Goal: Task Accomplishment & Management: Manage account settings

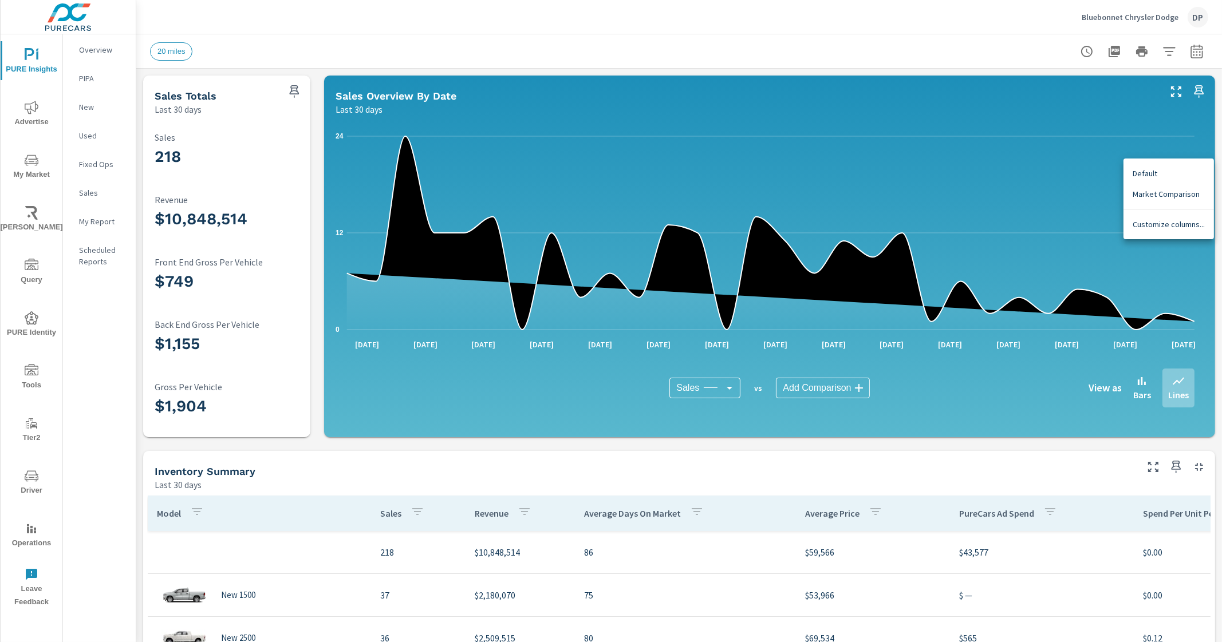
scroll to position [215, 172]
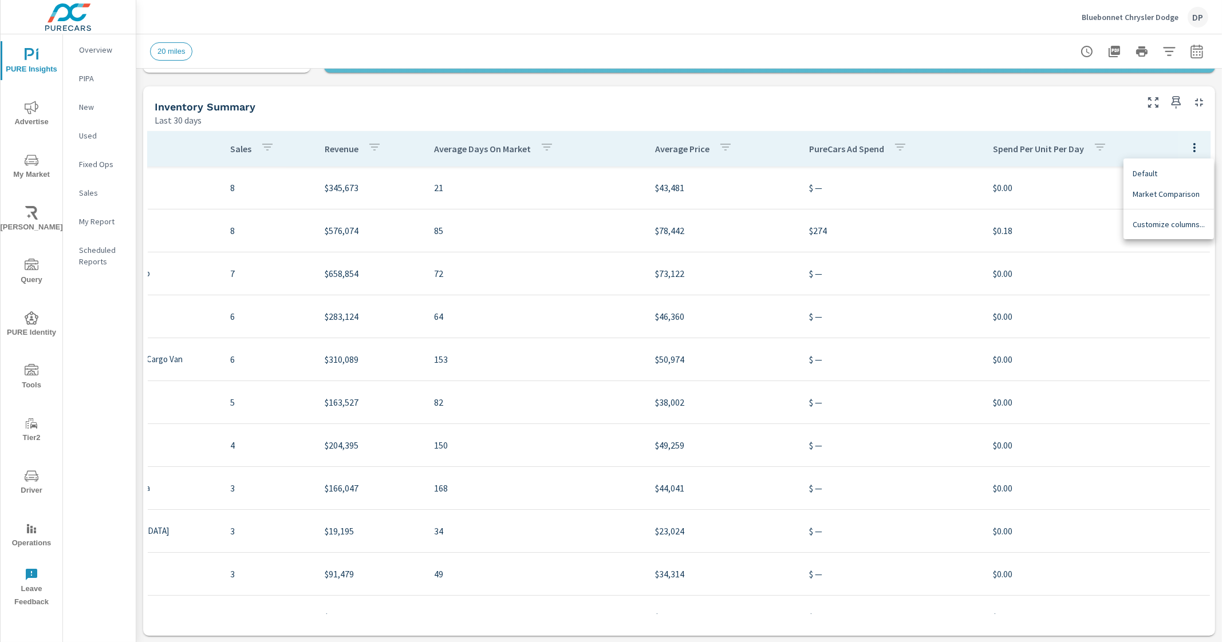
drag, startPoint x: 675, startPoint y: 609, endPoint x: 409, endPoint y: 582, distance: 267.0
click at [422, 576] on div at bounding box center [611, 321] width 1222 height 642
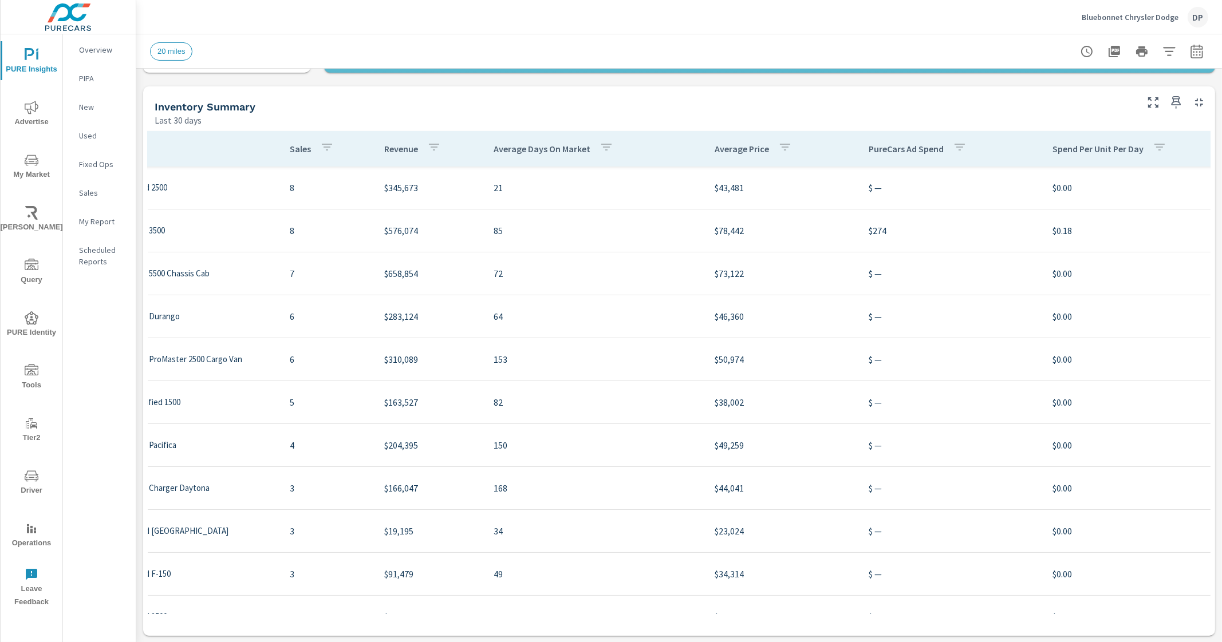
scroll to position [215, 0]
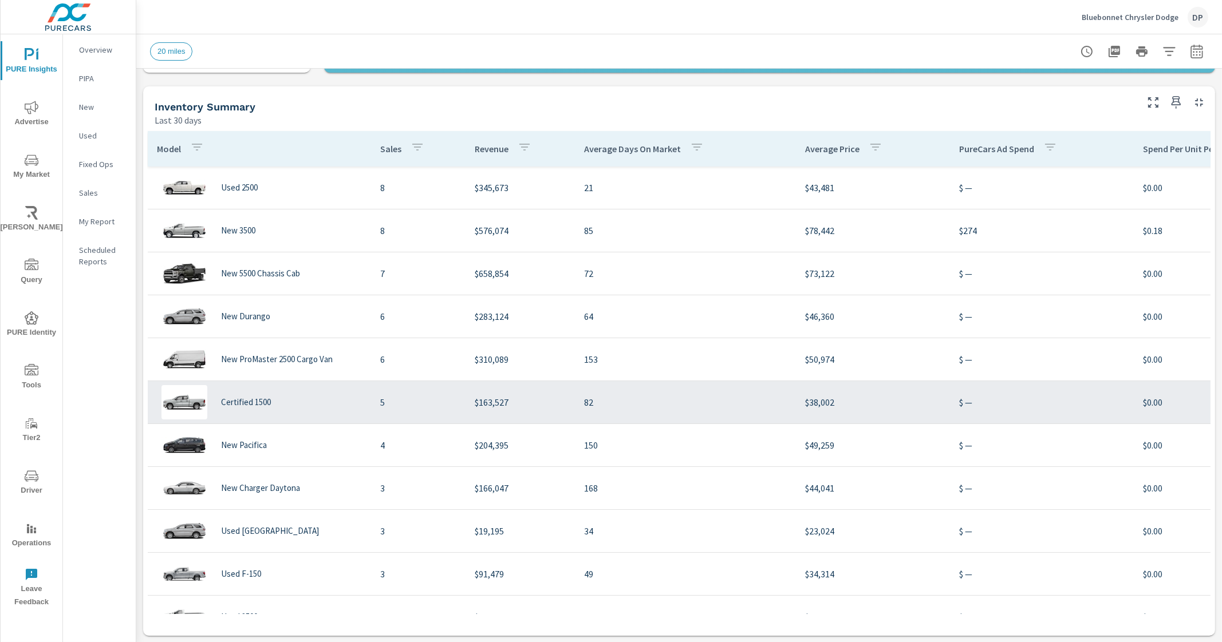
scroll to position [34, 0]
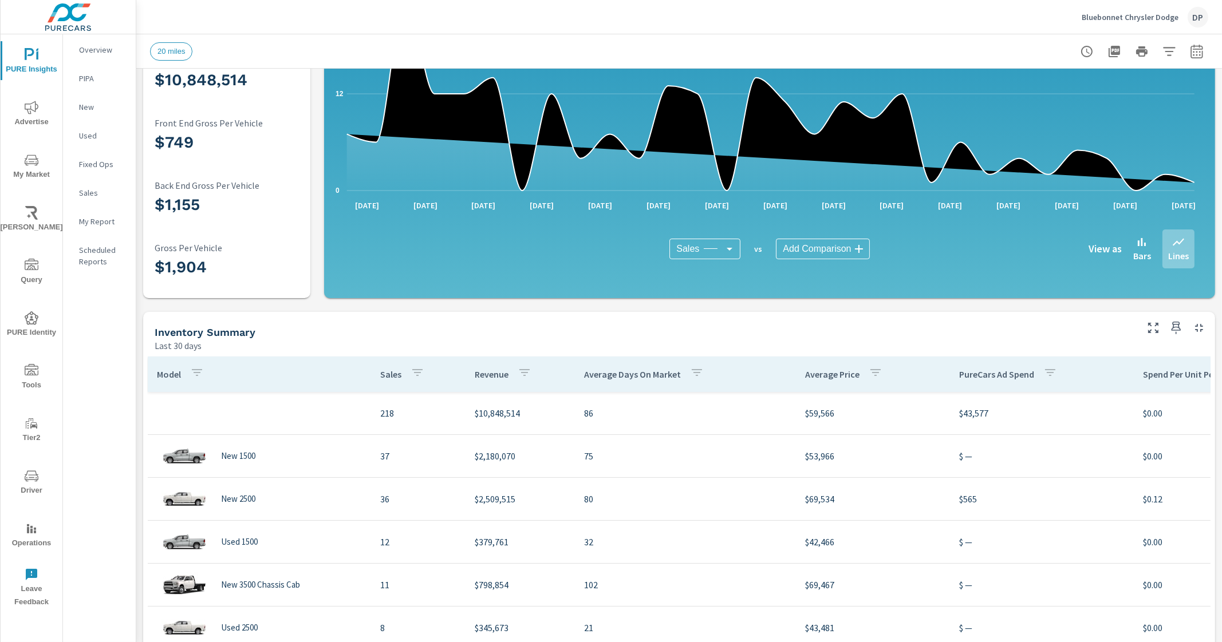
scroll to position [143, 0]
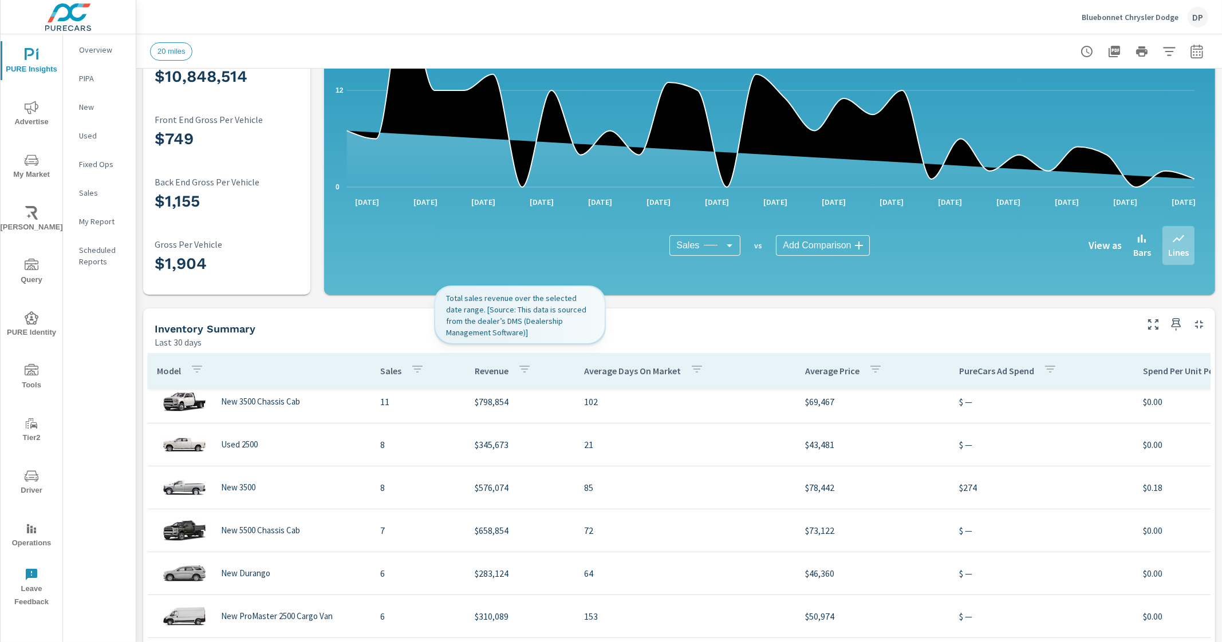
scroll to position [215, 0]
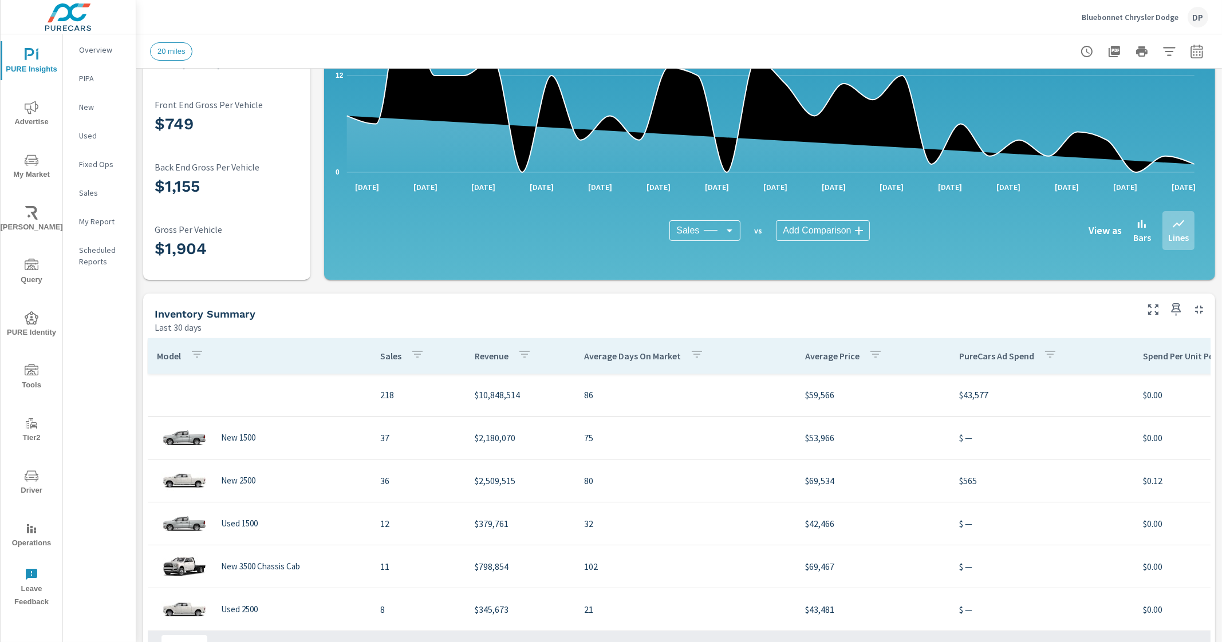
scroll to position [143, 0]
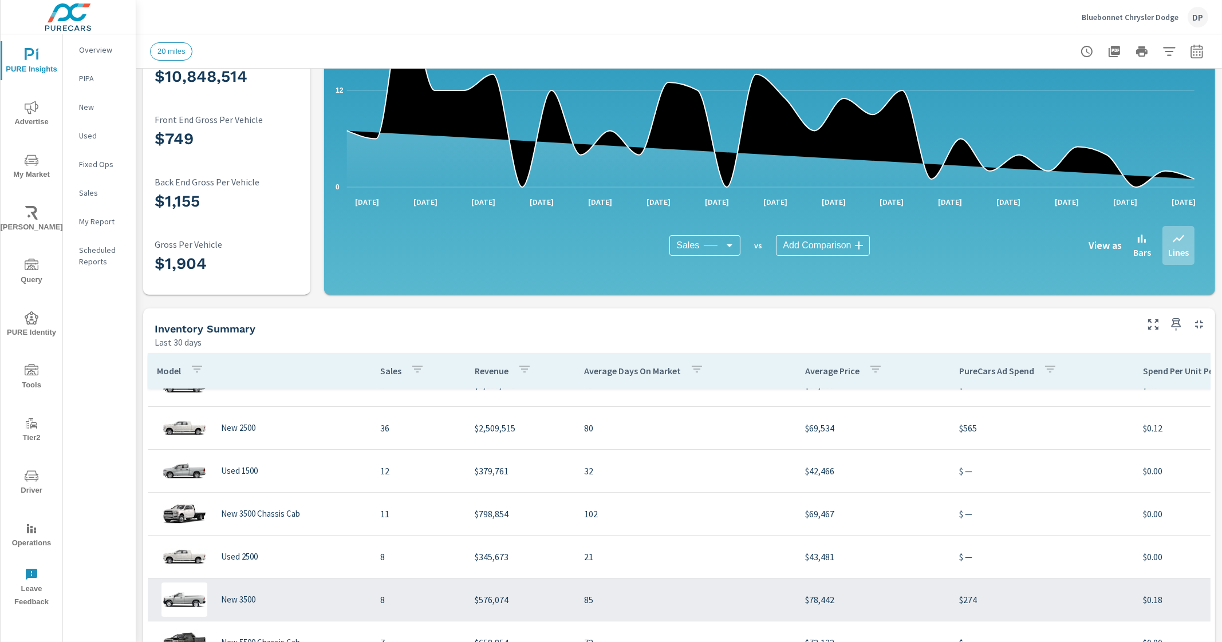
scroll to position [71, 0]
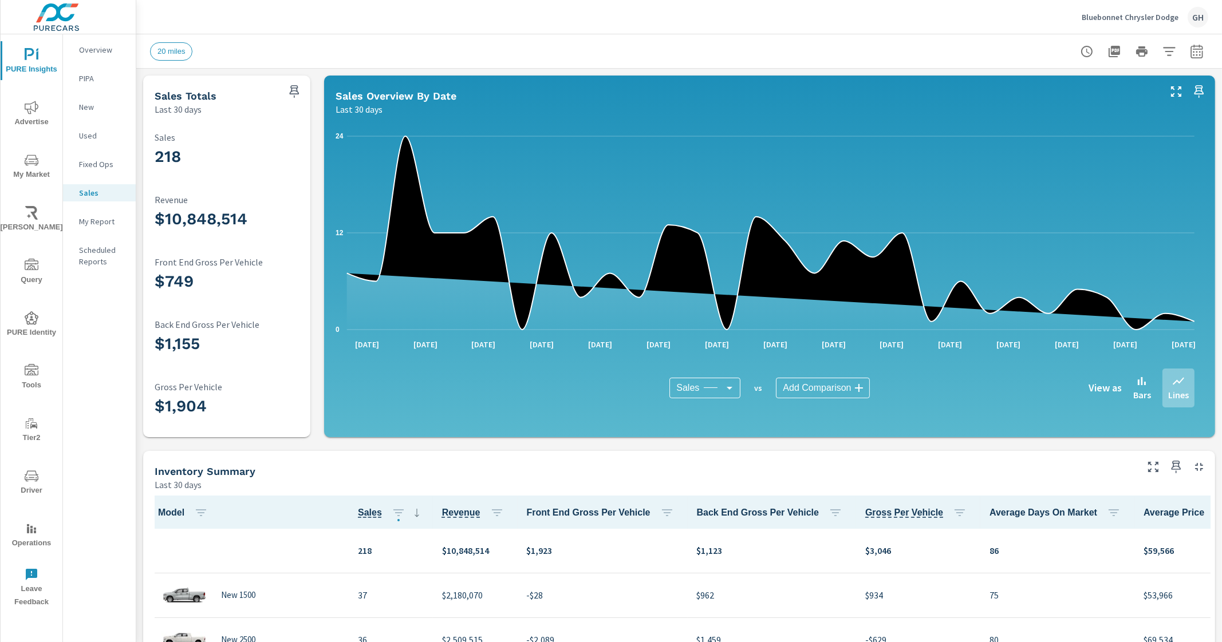
scroll to position [150, 0]
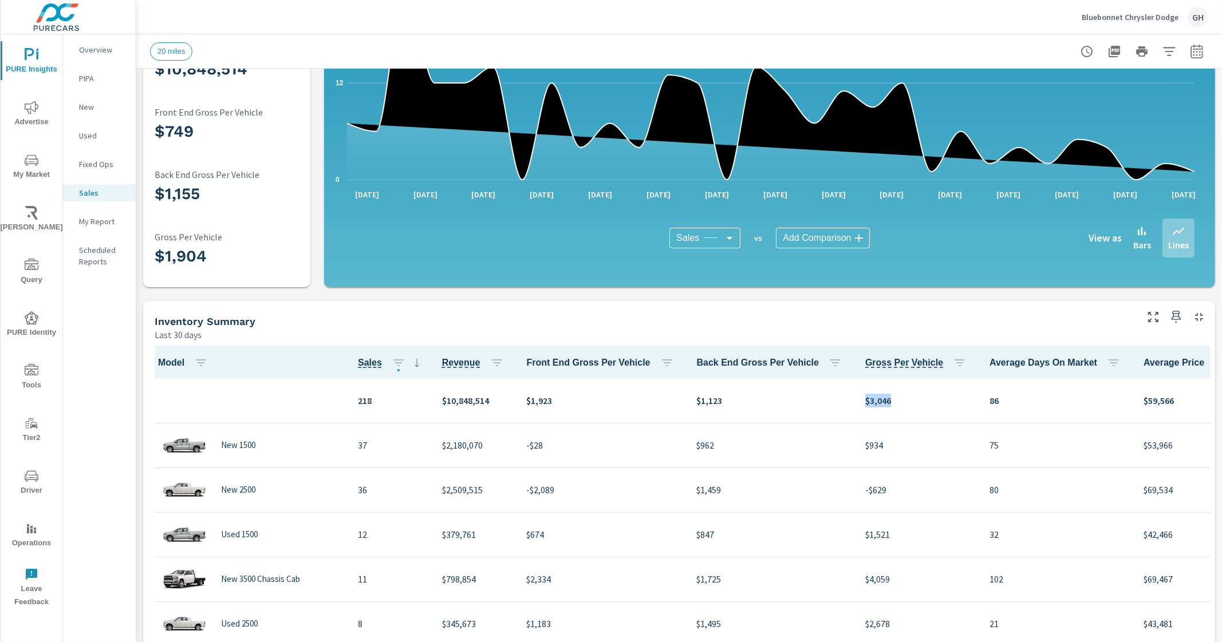
drag, startPoint x: 839, startPoint y: 401, endPoint x: 867, endPoint y: 401, distance: 28.1
click at [867, 401] on p "$3,046" at bounding box center [918, 401] width 106 height 14
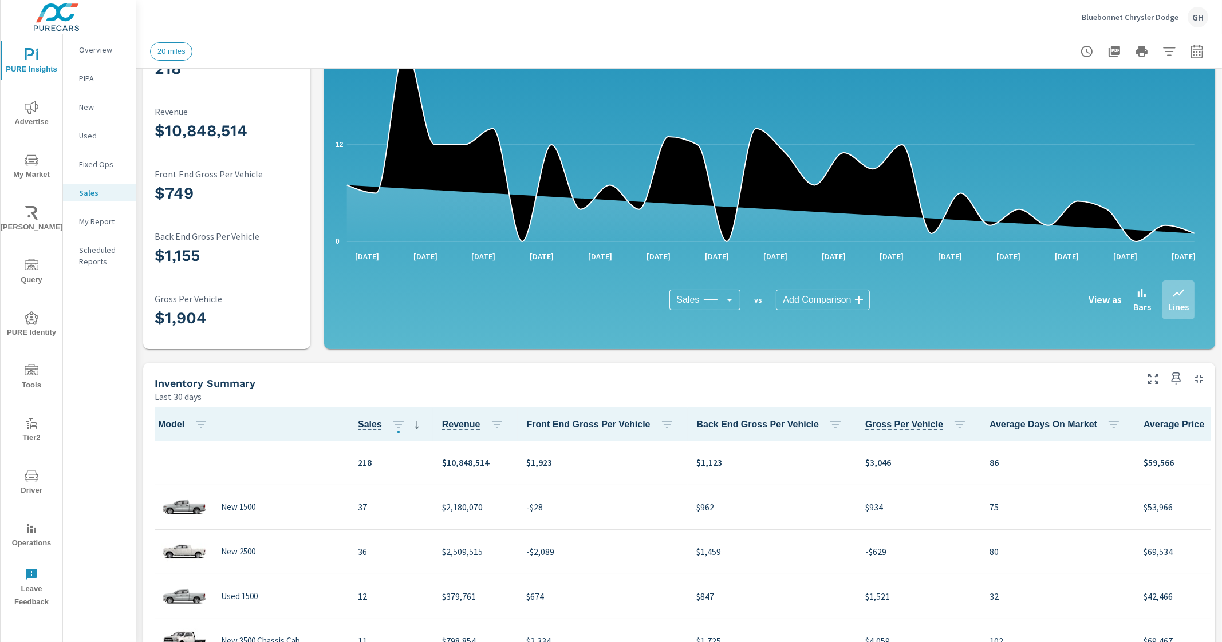
scroll to position [78, 0]
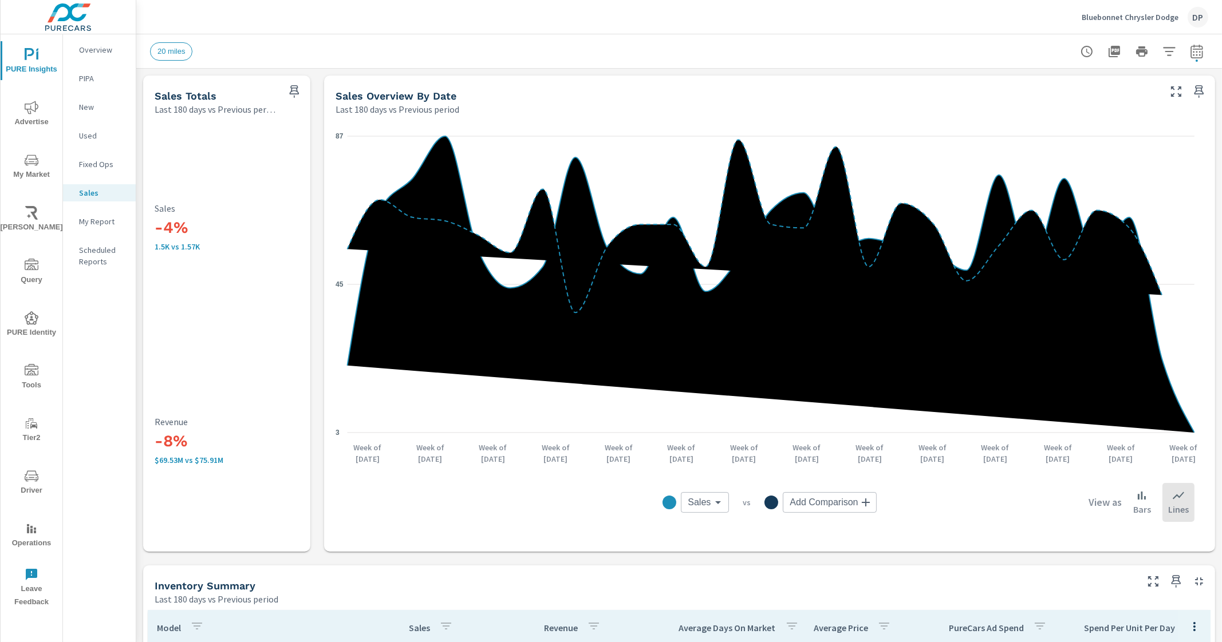
scroll to position [438, 0]
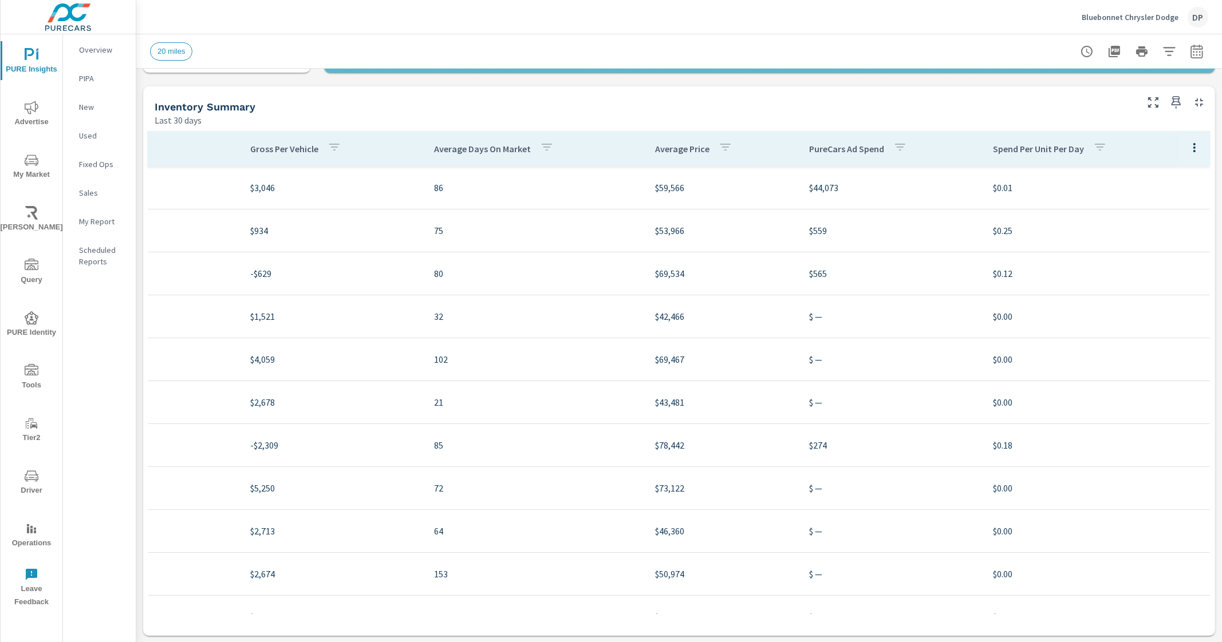
scroll to position [0, 864]
click at [1193, 144] on icon "button" at bounding box center [1194, 147] width 2 height 9
click at [1152, 229] on span "Customize columns..." at bounding box center [1168, 224] width 72 height 11
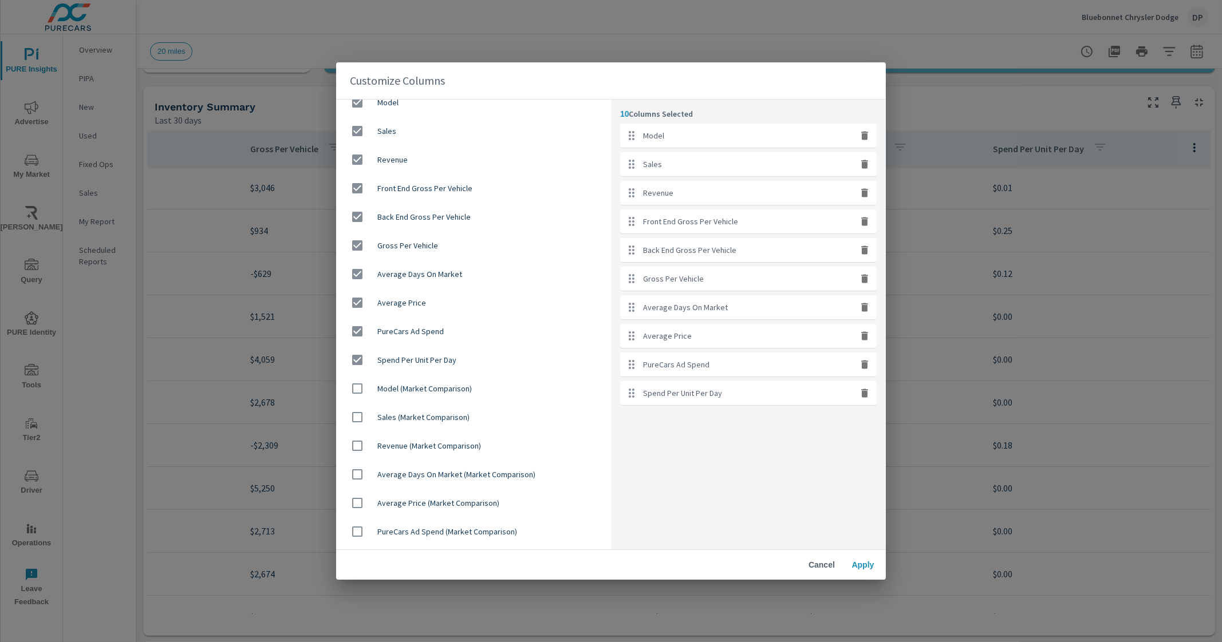
scroll to position [0, 0]
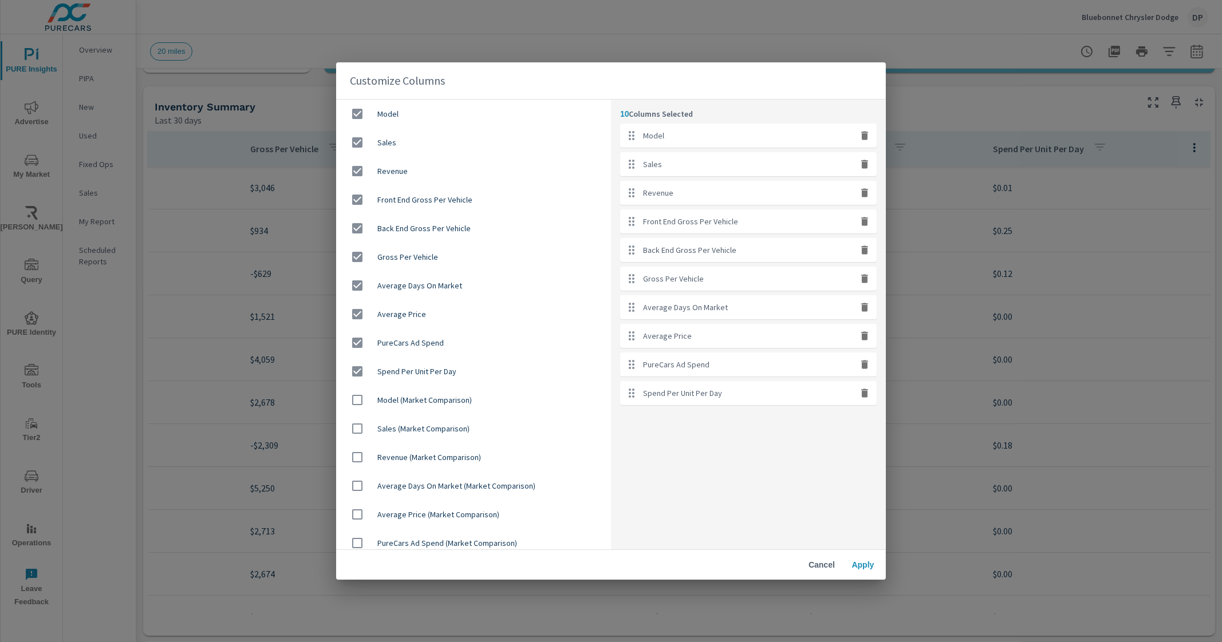
click at [821, 568] on span "Cancel" at bounding box center [821, 565] width 27 height 10
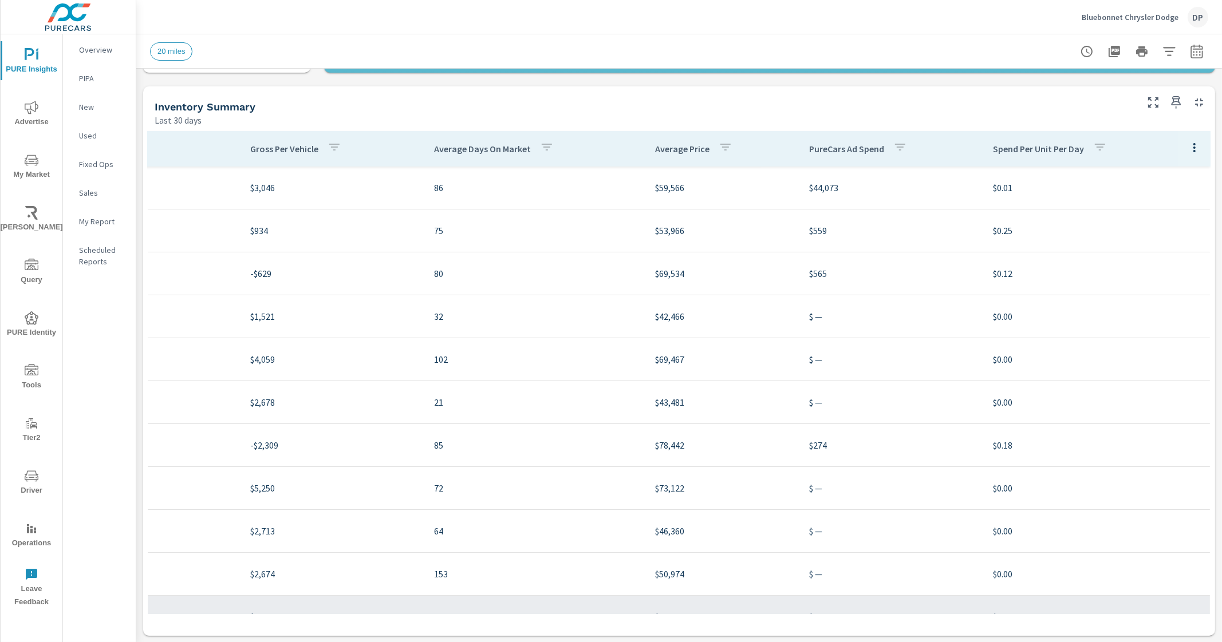
drag, startPoint x: 1023, startPoint y: 602, endPoint x: 993, endPoint y: 597, distance: 30.8
click at [993, 597] on tr "Certified 1500 5 $163,527 $504 $793 $1,297 82 $38,002 $ — $0.00" at bounding box center [257, 617] width 1904 height 43
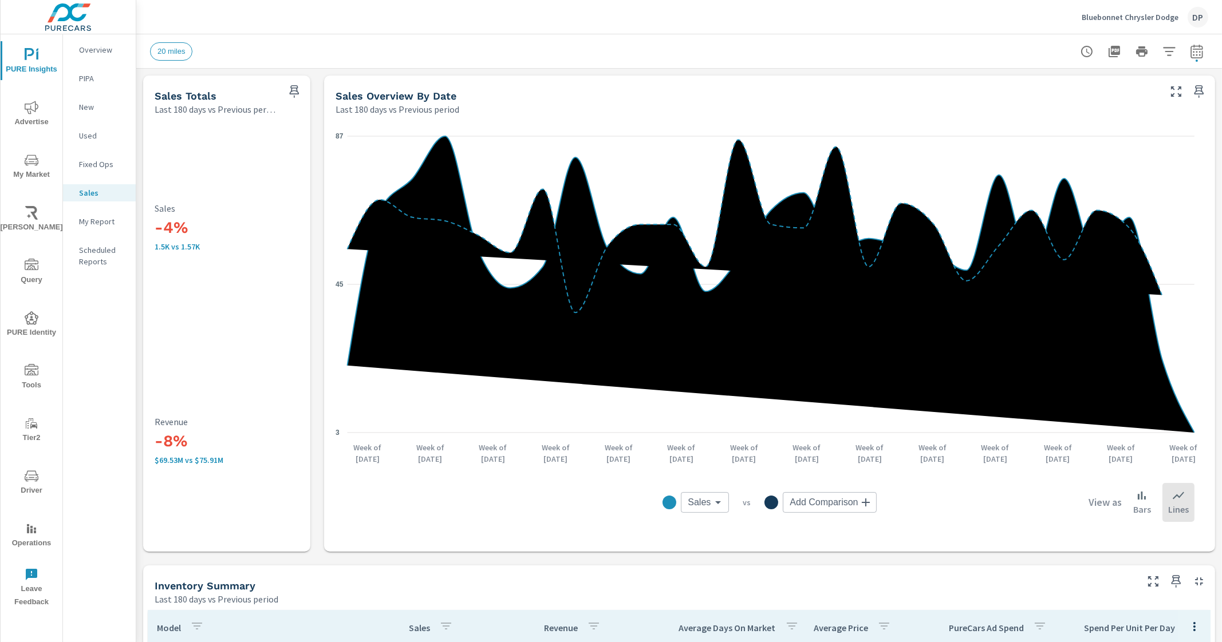
scroll to position [438, 0]
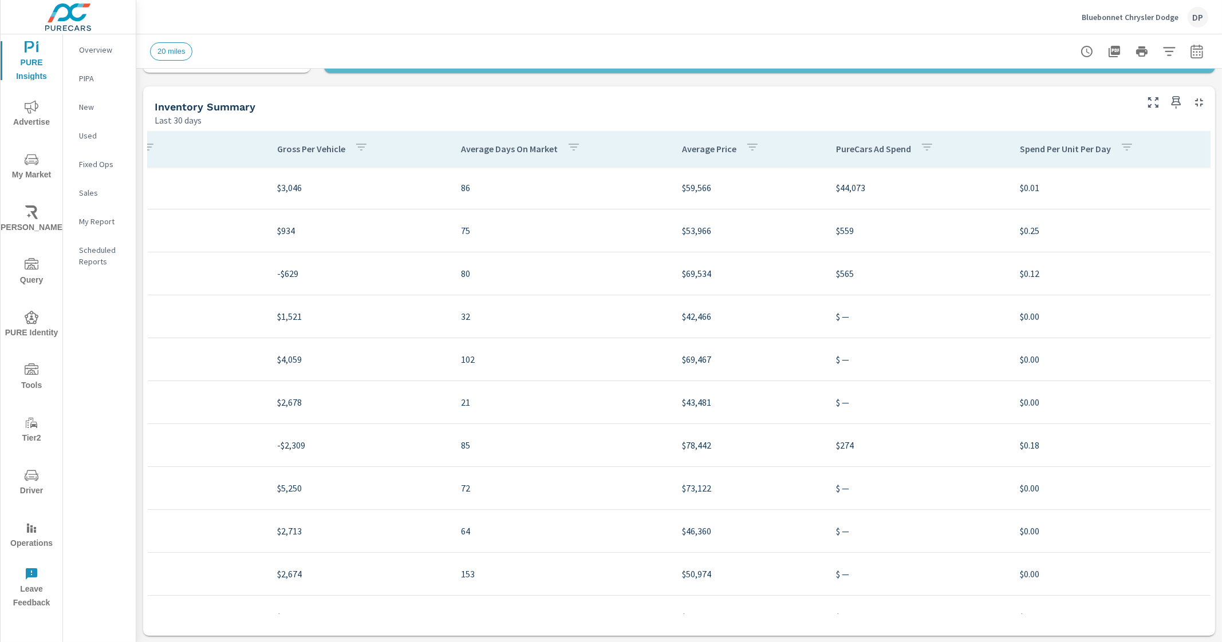
scroll to position [0, 864]
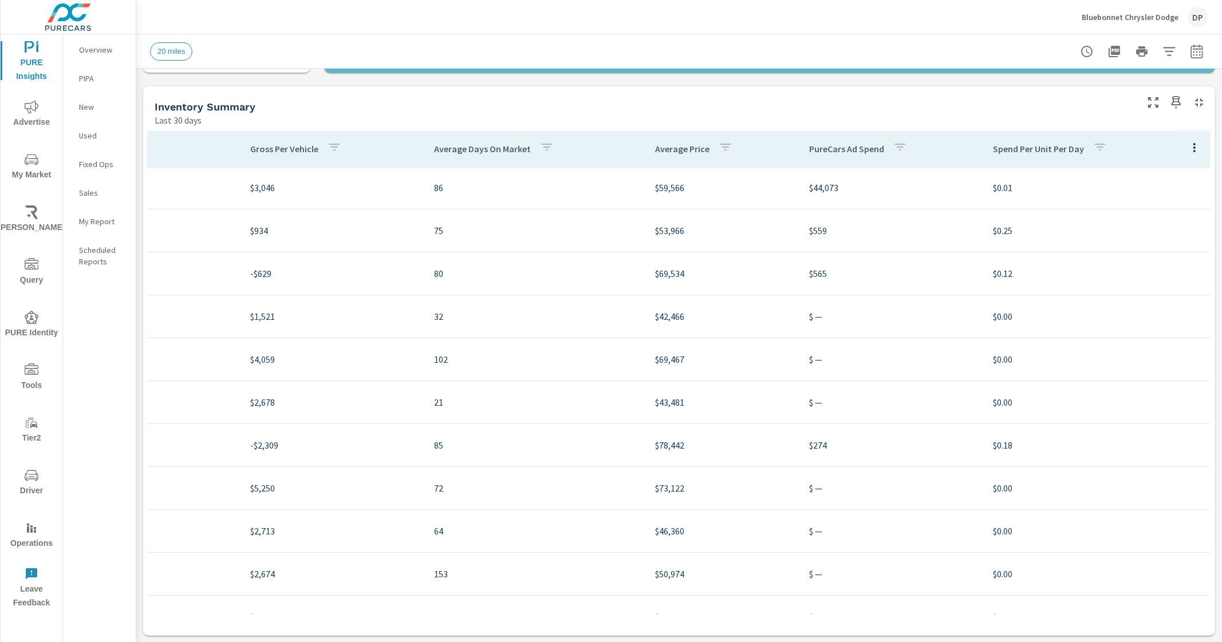
click at [1183, 143] on button "button" at bounding box center [1194, 147] width 23 height 23
click at [1136, 227] on span "Customize columns..." at bounding box center [1168, 224] width 72 height 11
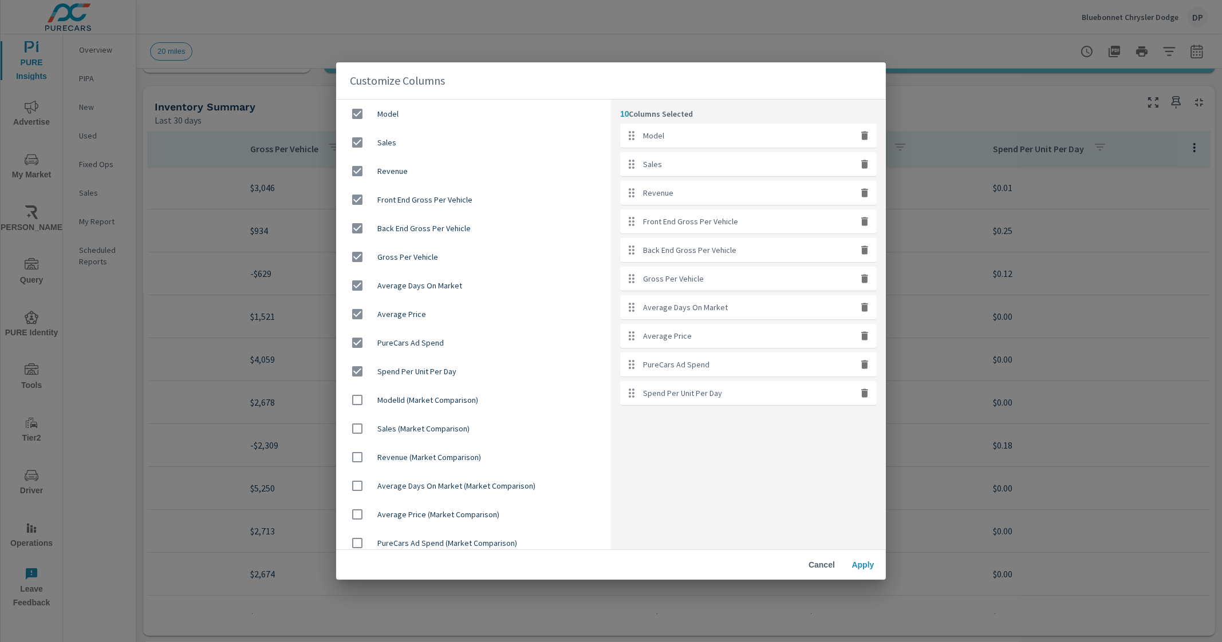
scroll to position [37, 0]
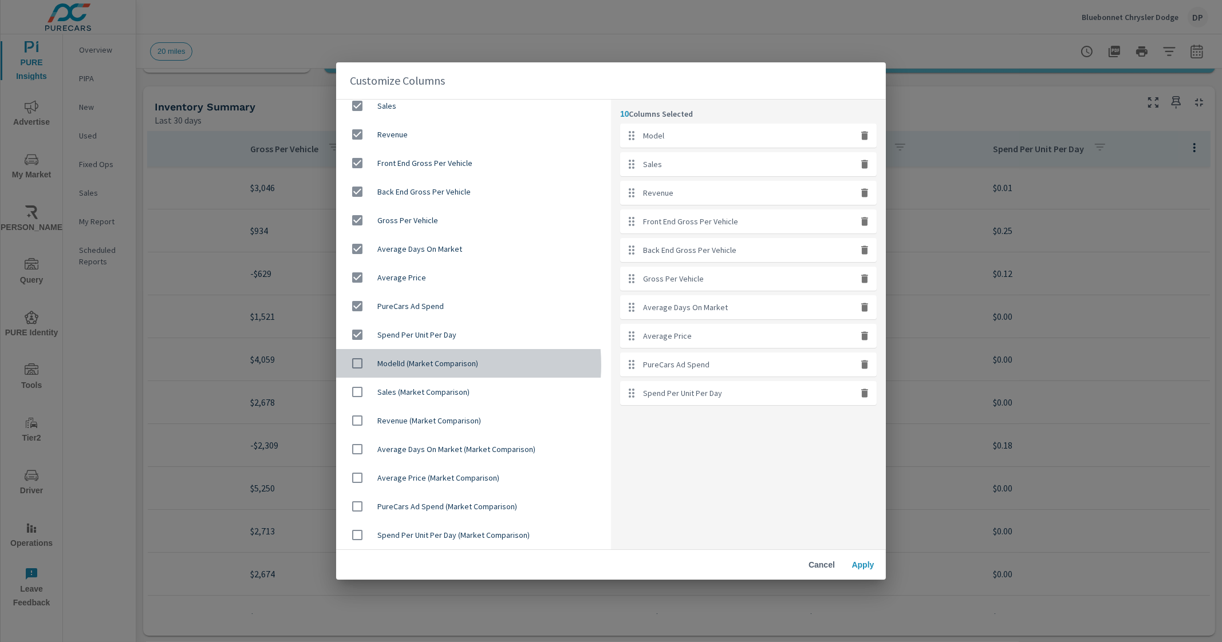
click at [424, 364] on span "ModelId (Market Comparison)" at bounding box center [489, 363] width 224 height 11
checkbox input "true"
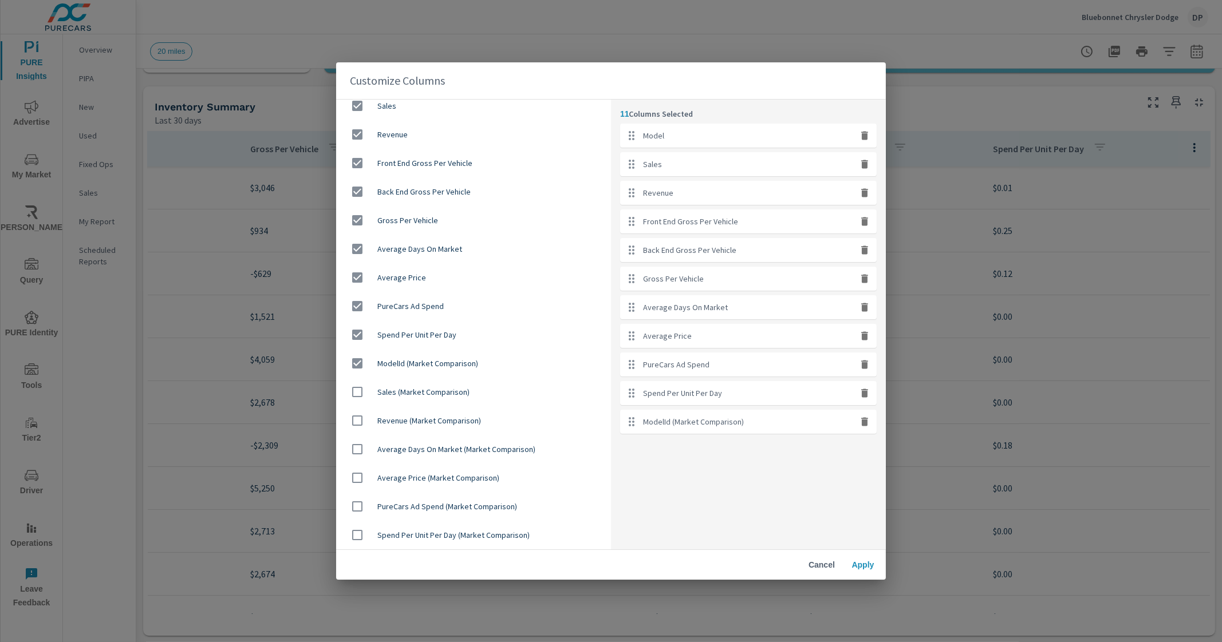
click at [864, 568] on span "Apply" at bounding box center [862, 565] width 27 height 10
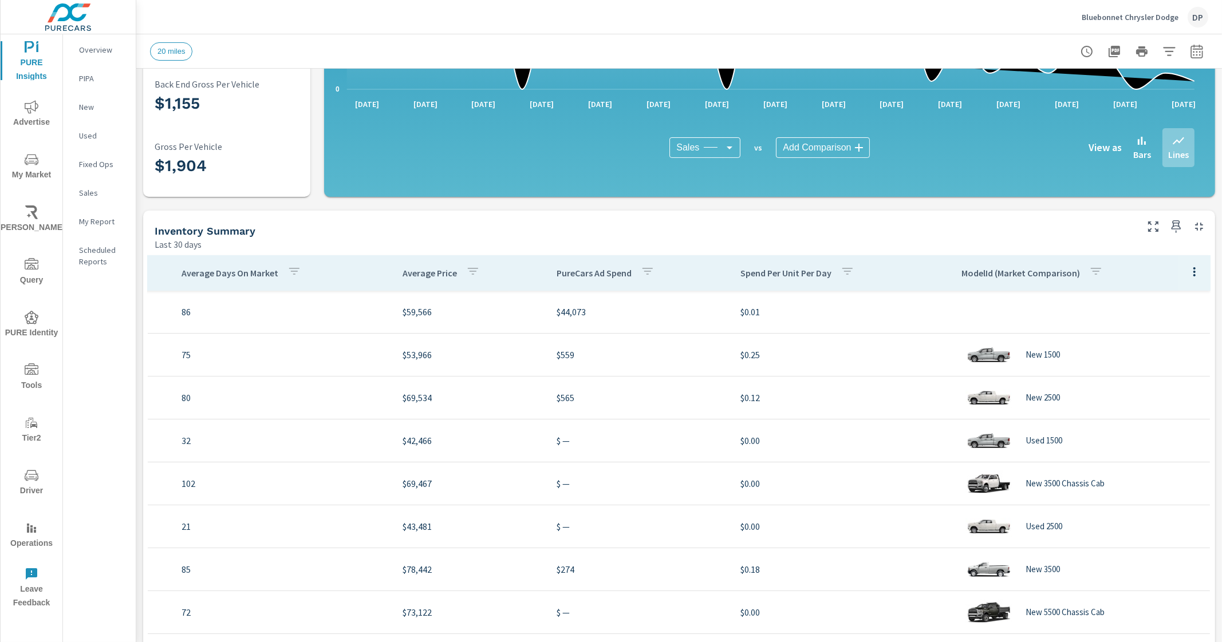
scroll to position [233, 0]
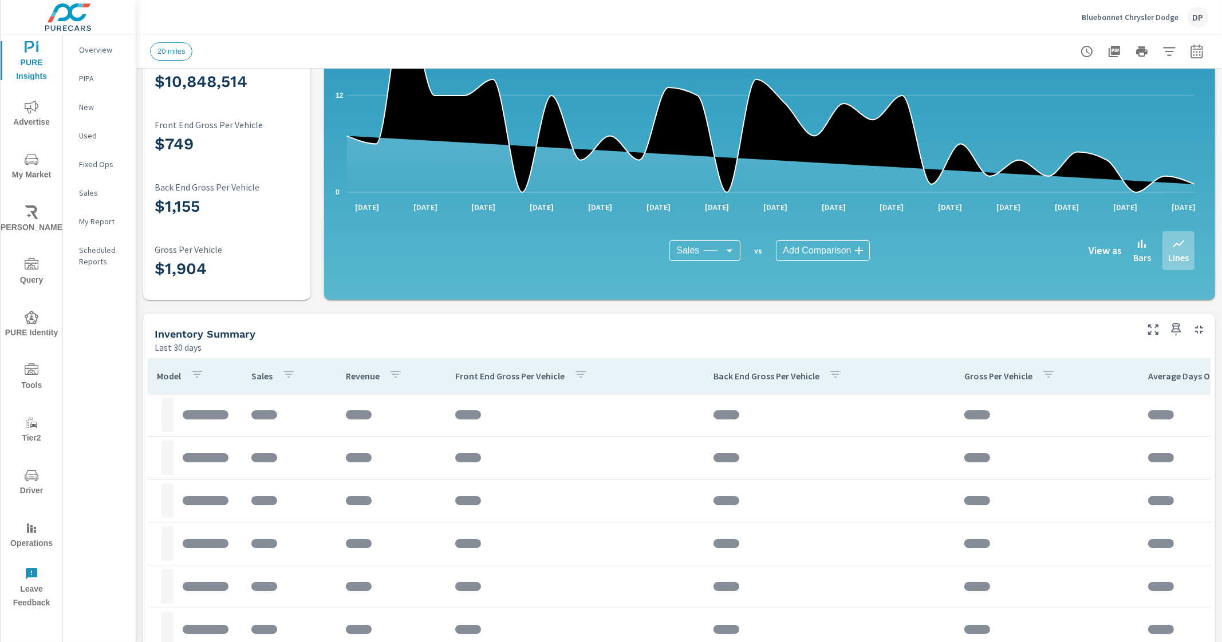
scroll to position [143, 0]
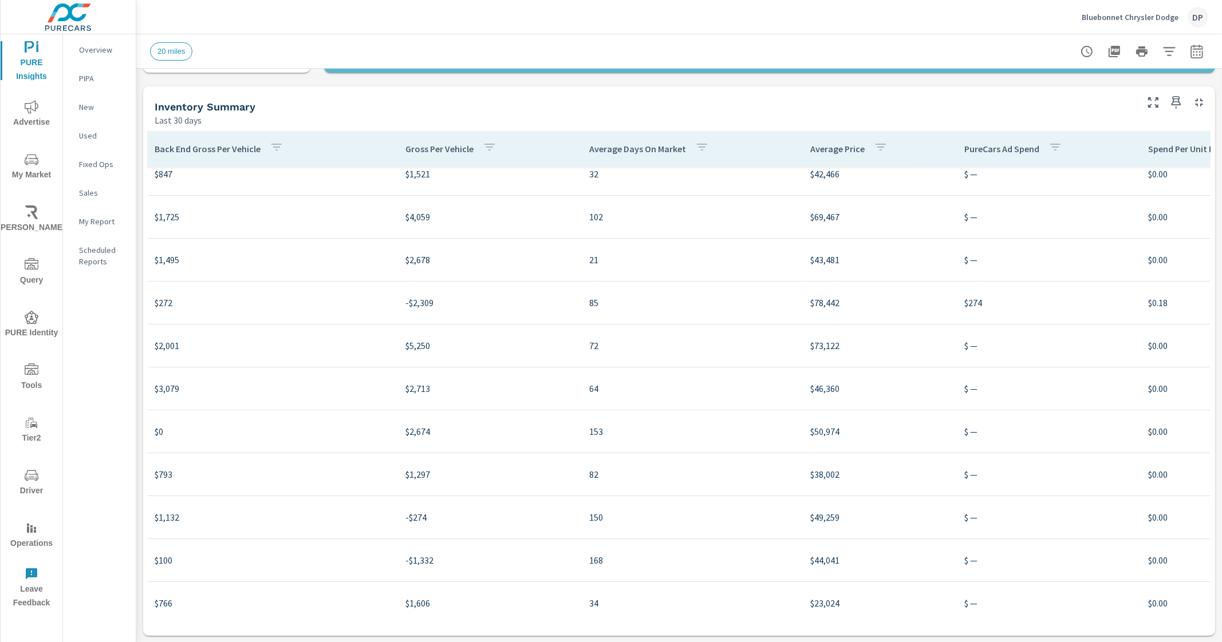
scroll to position [143, 1116]
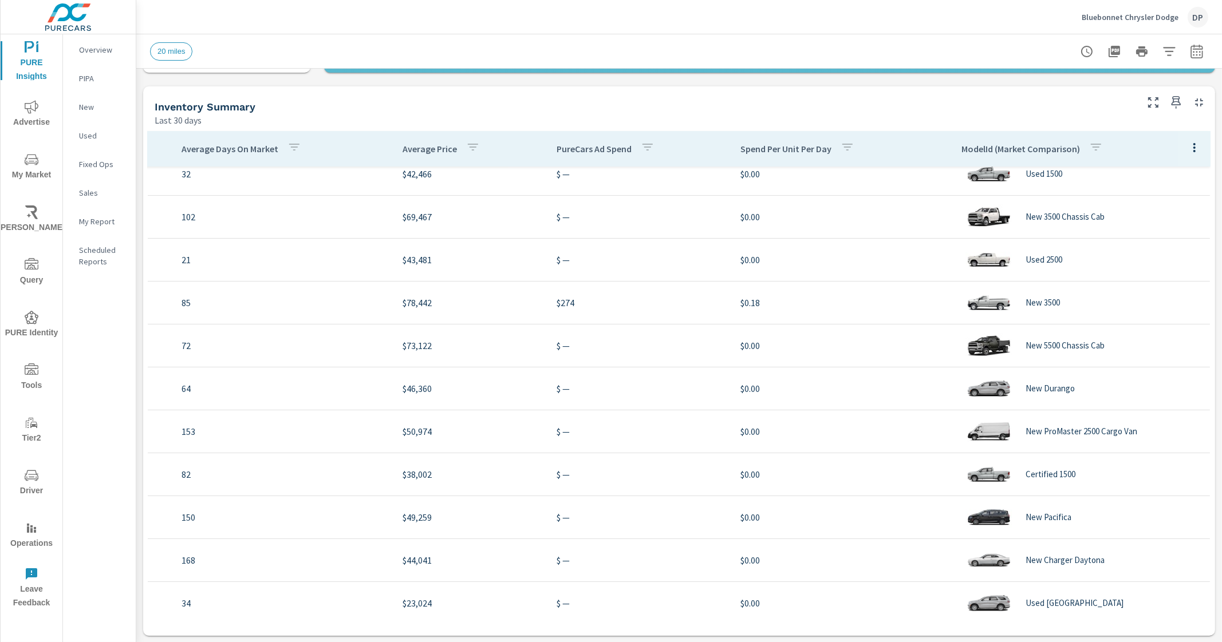
click at [1187, 148] on icon "button" at bounding box center [1194, 148] width 14 height 14
click at [1168, 226] on span "Customize columns..." at bounding box center [1168, 224] width 72 height 11
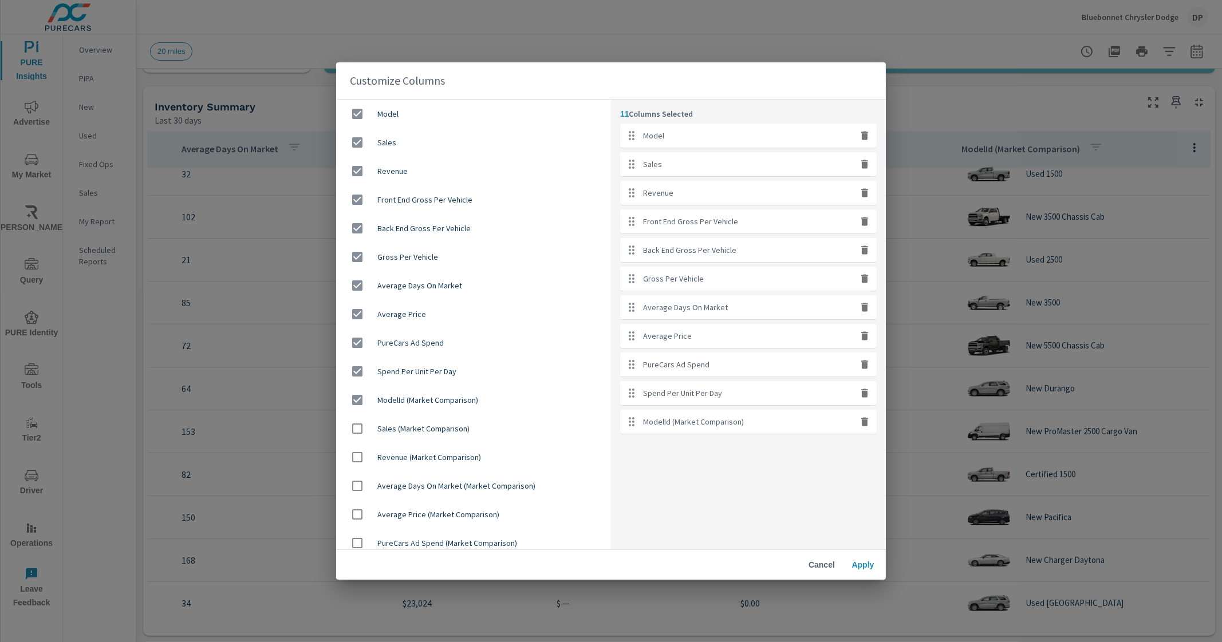
click at [353, 402] on input "checkbox" at bounding box center [357, 400] width 24 height 24
checkbox input "false"
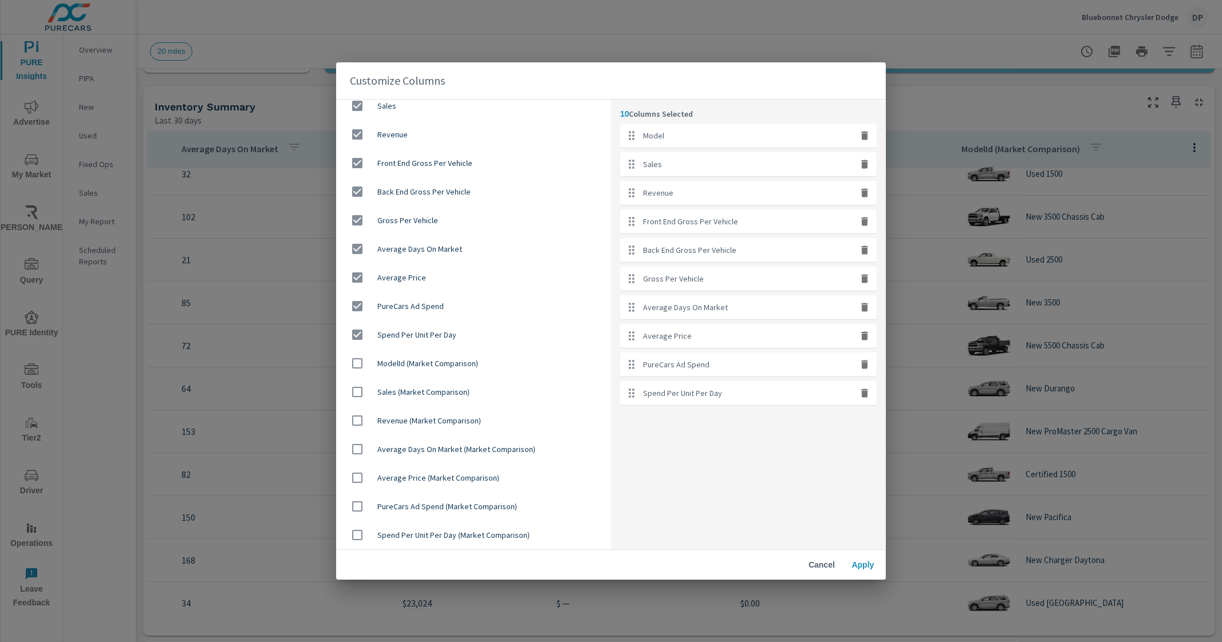
scroll to position [0, 0]
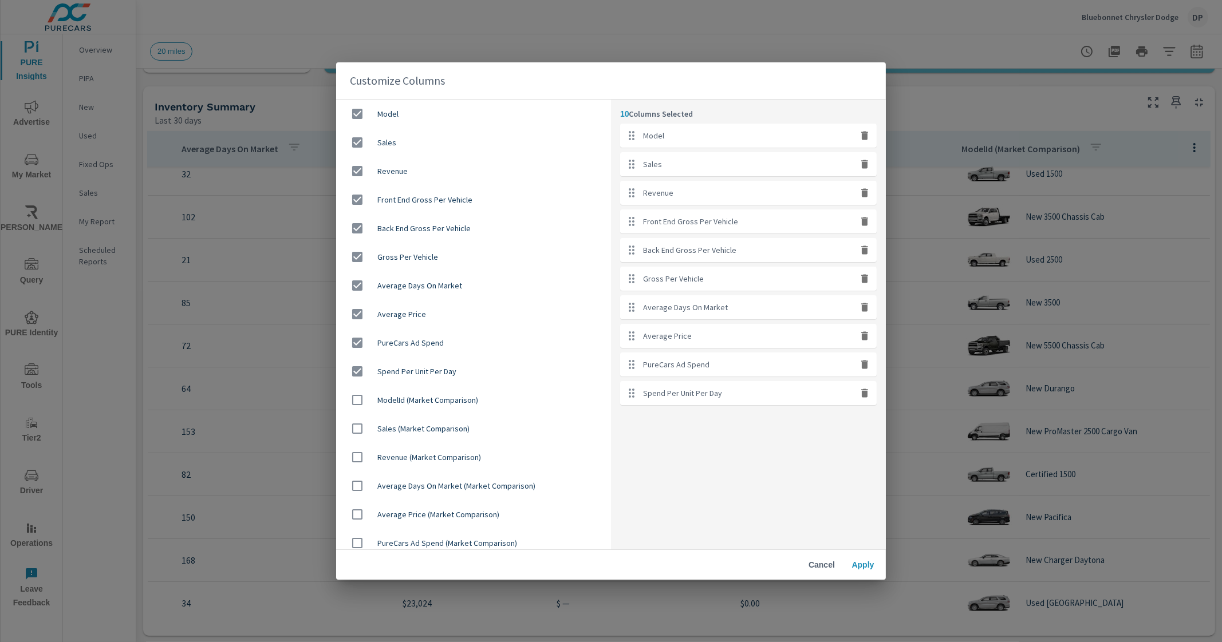
click at [915, 93] on div "Customize Columns Model Sales Revenue Front End Gross Per Vehicle Back End Gros…" at bounding box center [611, 321] width 1222 height 642
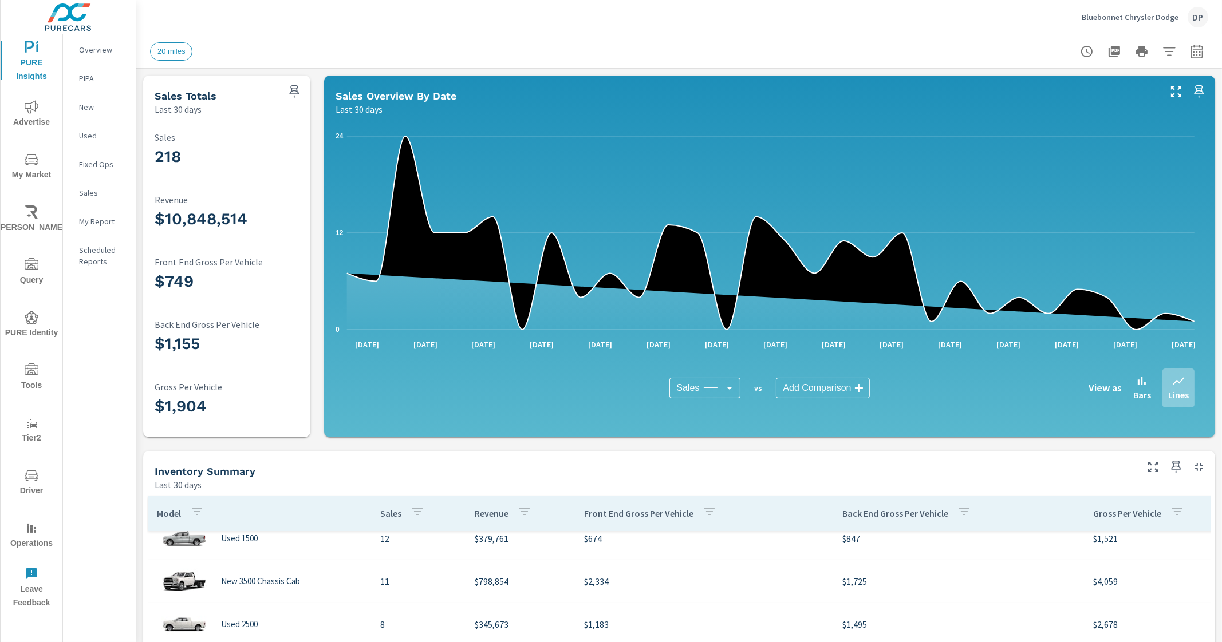
scroll to position [62, 0]
